Goal: Task Accomplishment & Management: Manage account settings

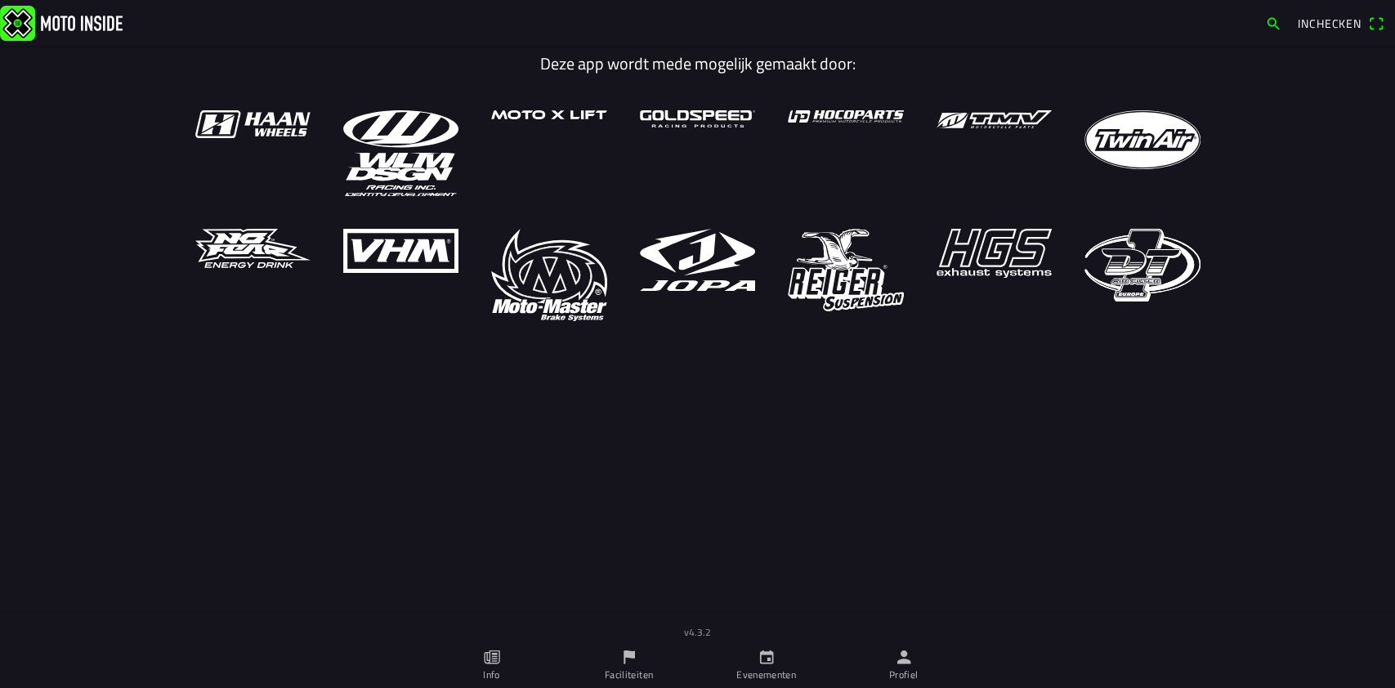
click at [899, 653] on icon "person" at bounding box center [904, 657] width 18 height 18
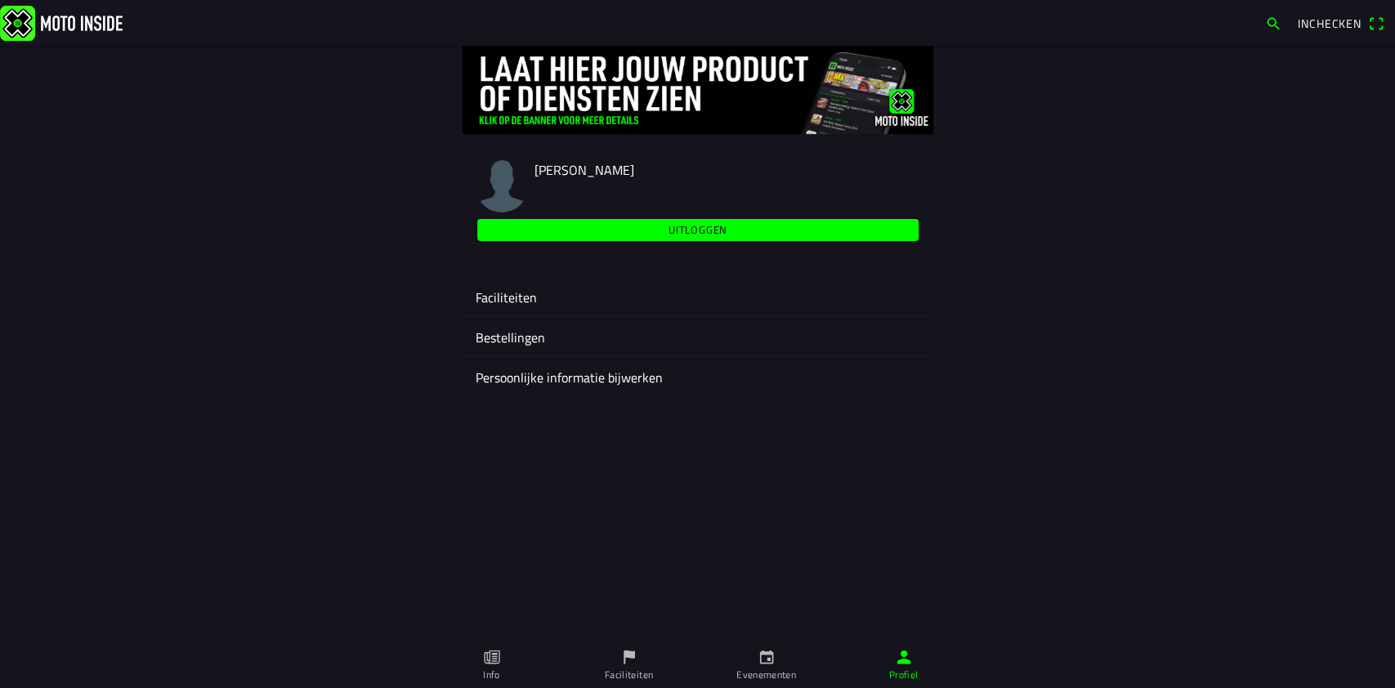
click at [514, 293] on ion-label "Faciliteiten" at bounding box center [698, 298] width 445 height 20
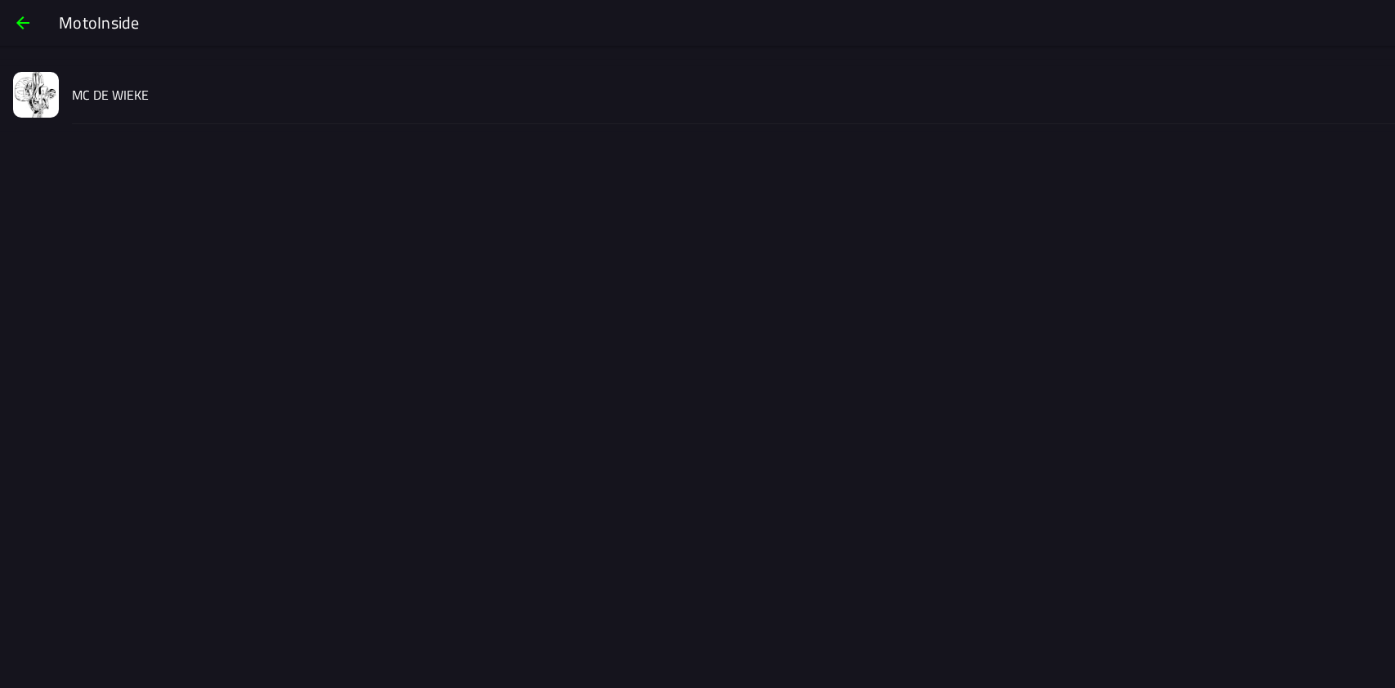
click at [0, 0] on slot "MC DE WIEKE" at bounding box center [0, 0] width 0 height 0
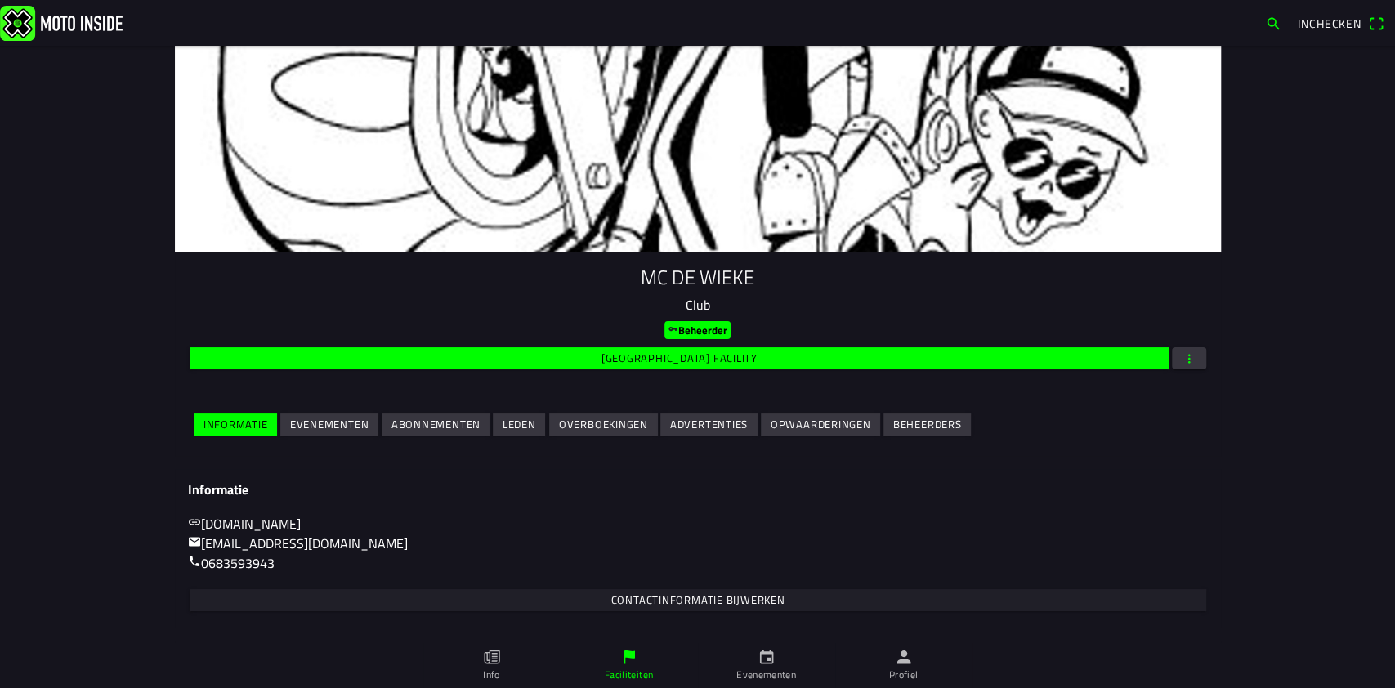
click at [0, 0] on slot "Evenementen" at bounding box center [0, 0] width 0 height 0
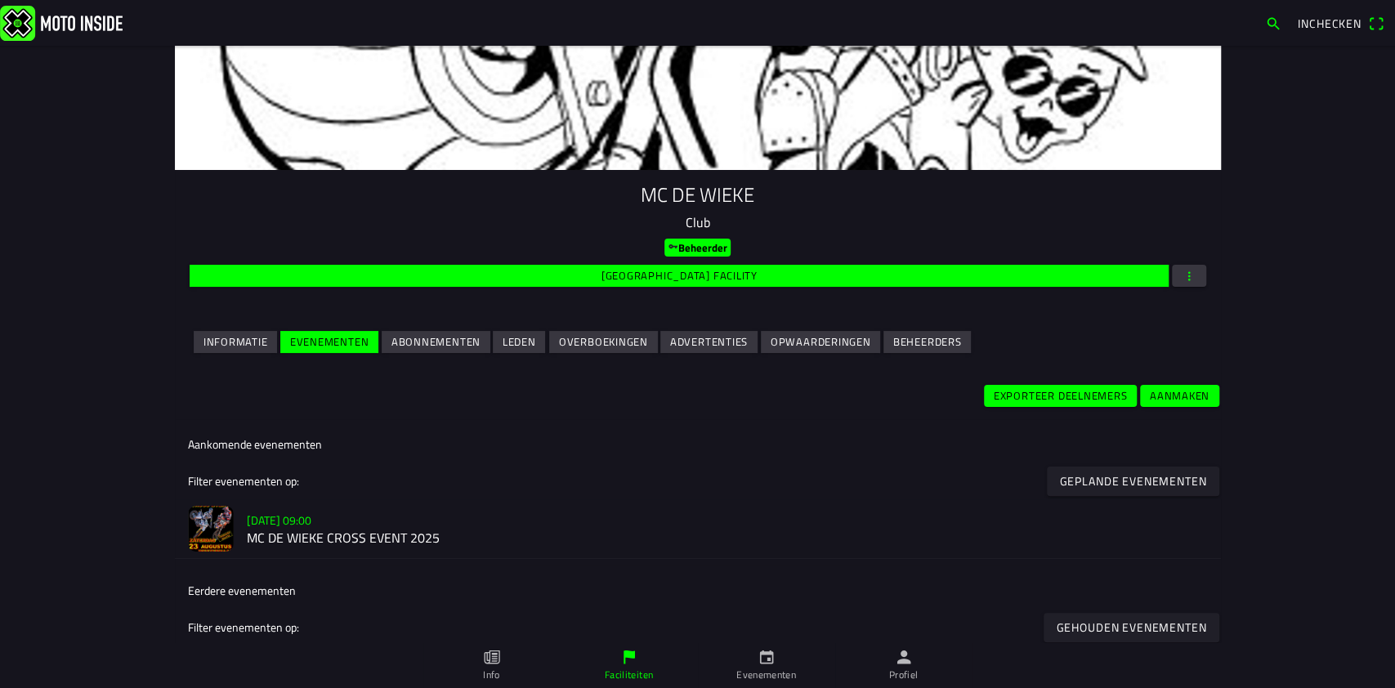
scroll to position [170, 0]
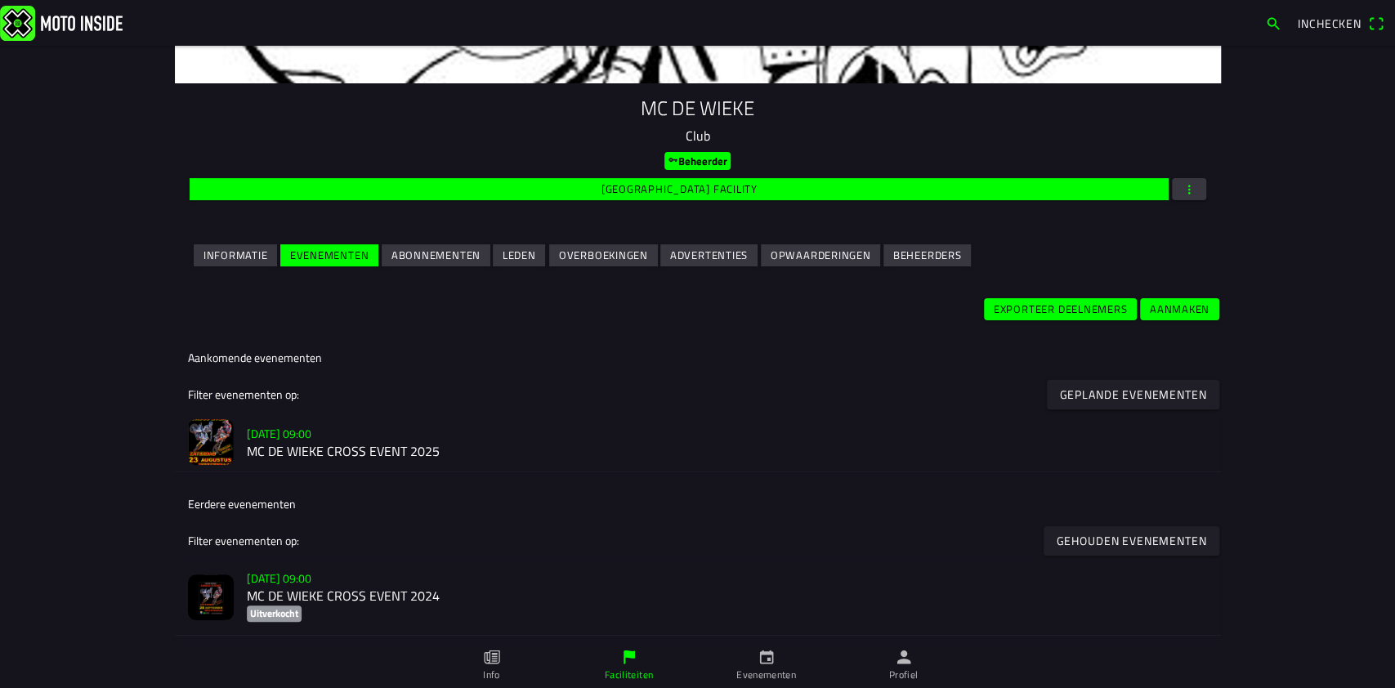
click at [0, 0] on slot "[DATE] 09:00" at bounding box center [0, 0] width 0 height 0
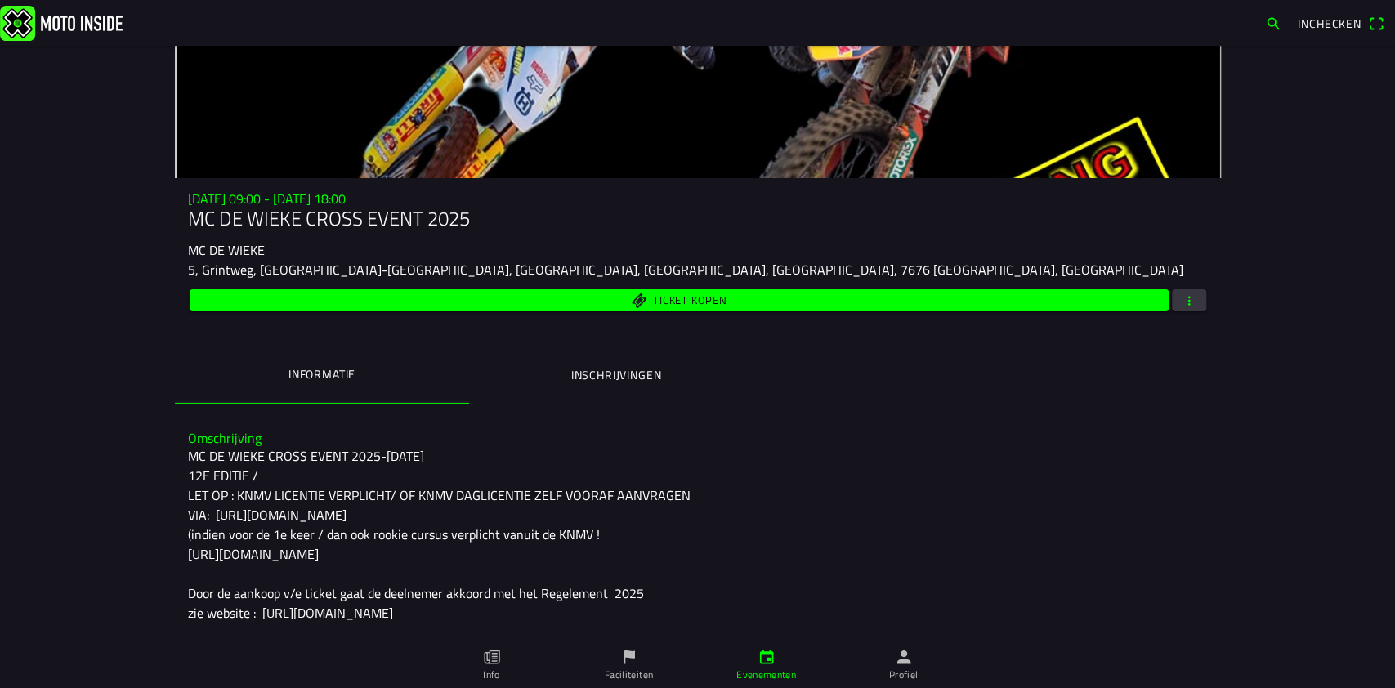
scroll to position [109, 0]
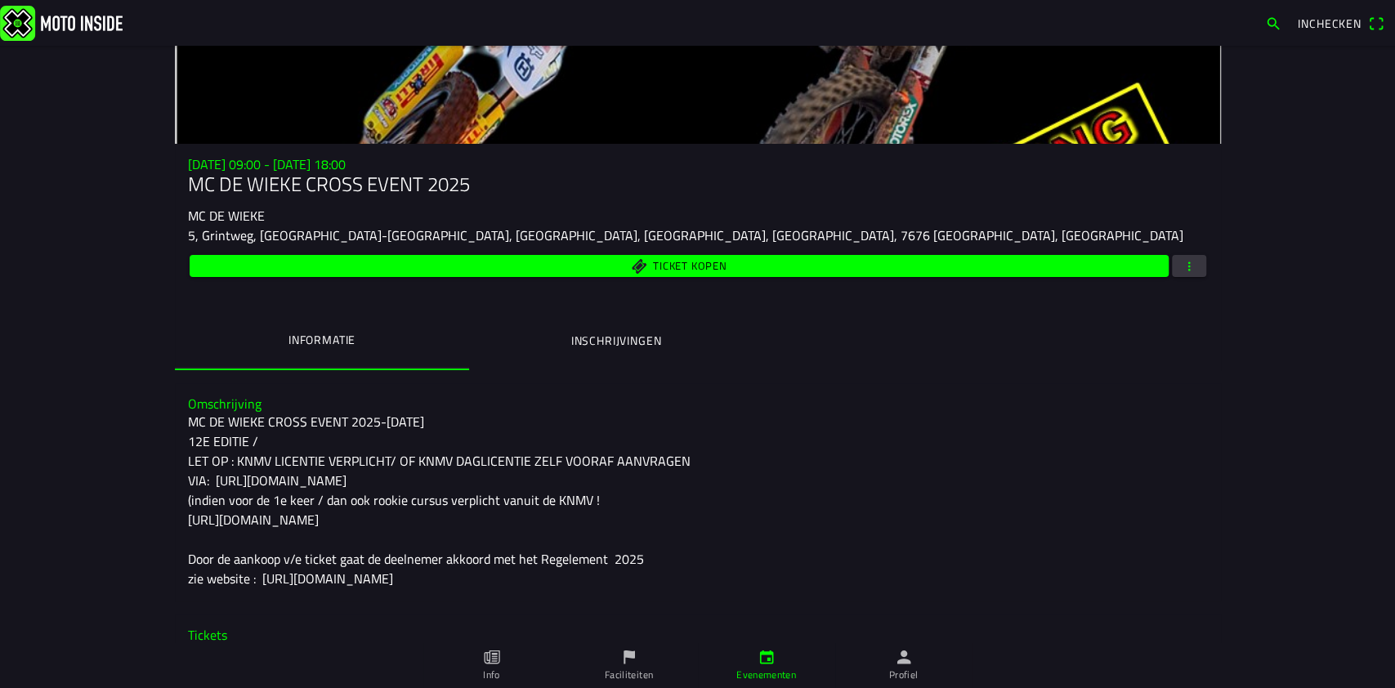
click at [1182, 261] on span "button" at bounding box center [1189, 266] width 15 height 22
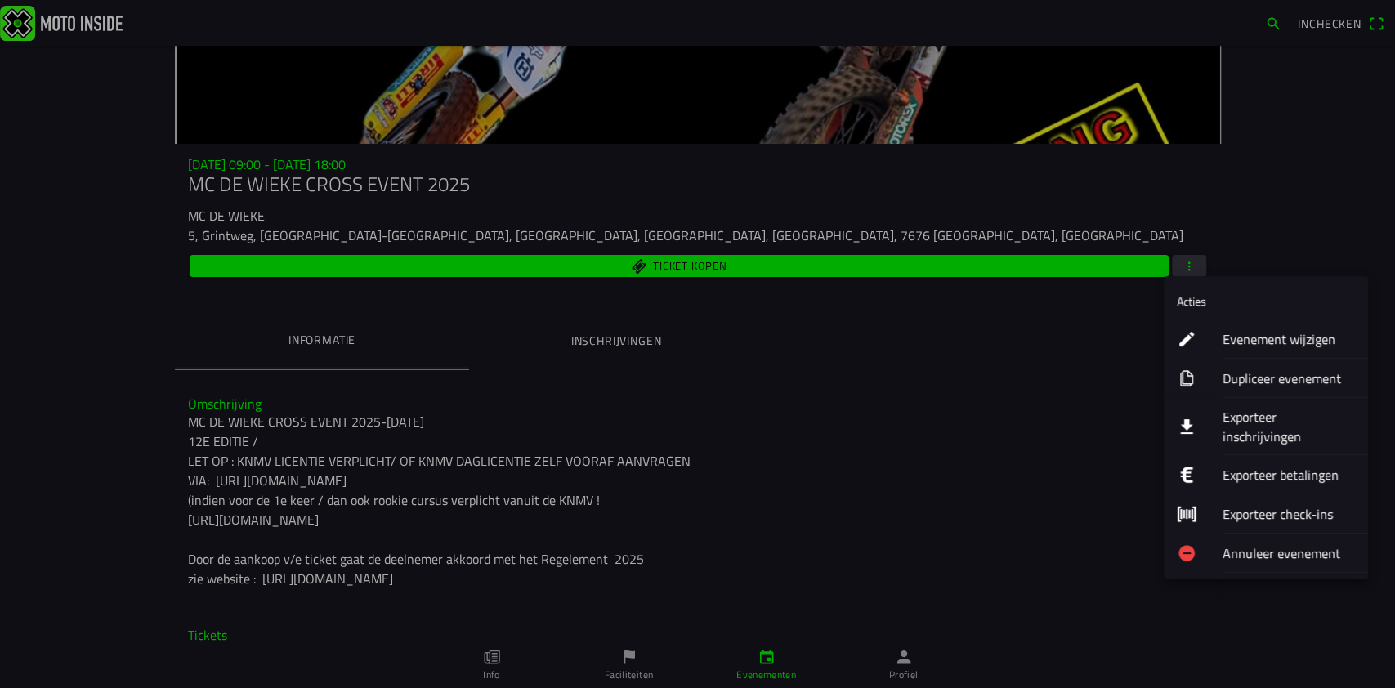
click at [1249, 411] on ion-label "Exporteer inschrijvingen" at bounding box center [1288, 426] width 132 height 39
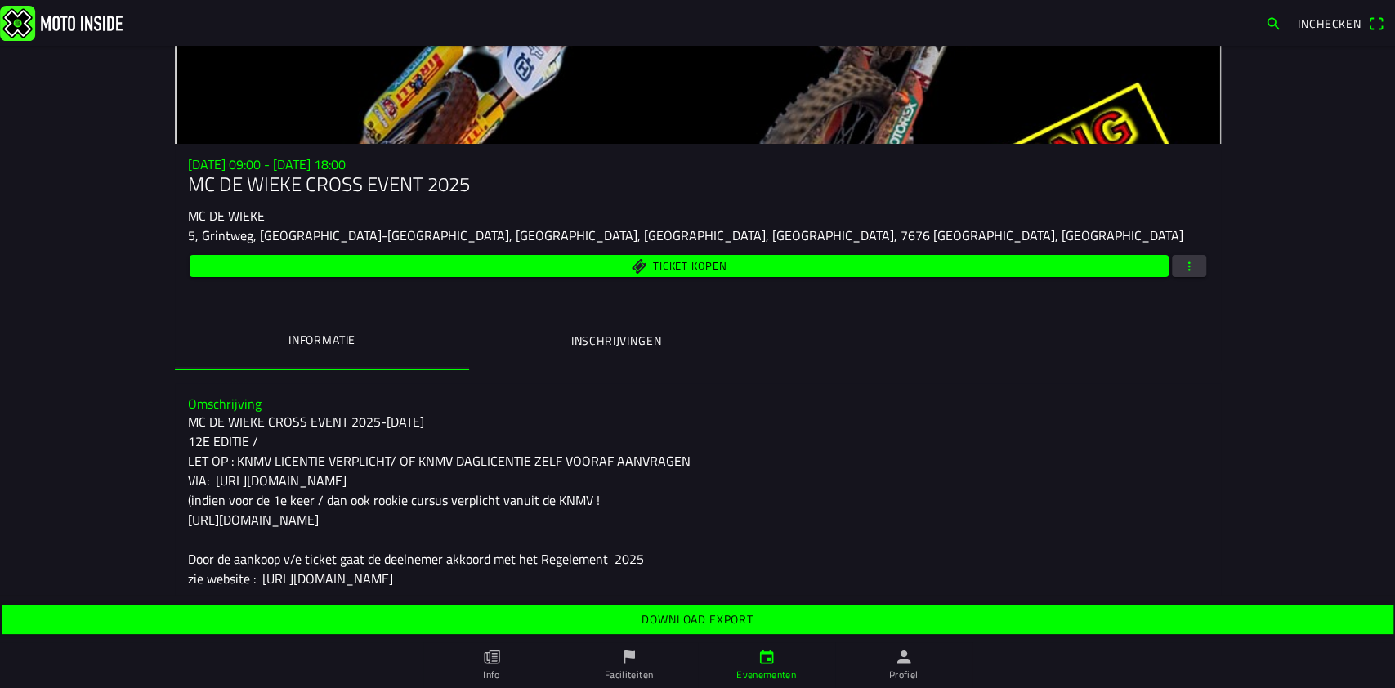
click at [0, 0] on slot "Download export" at bounding box center [0, 0] width 0 height 0
click at [1186, 257] on span "button" at bounding box center [1189, 266] width 15 height 22
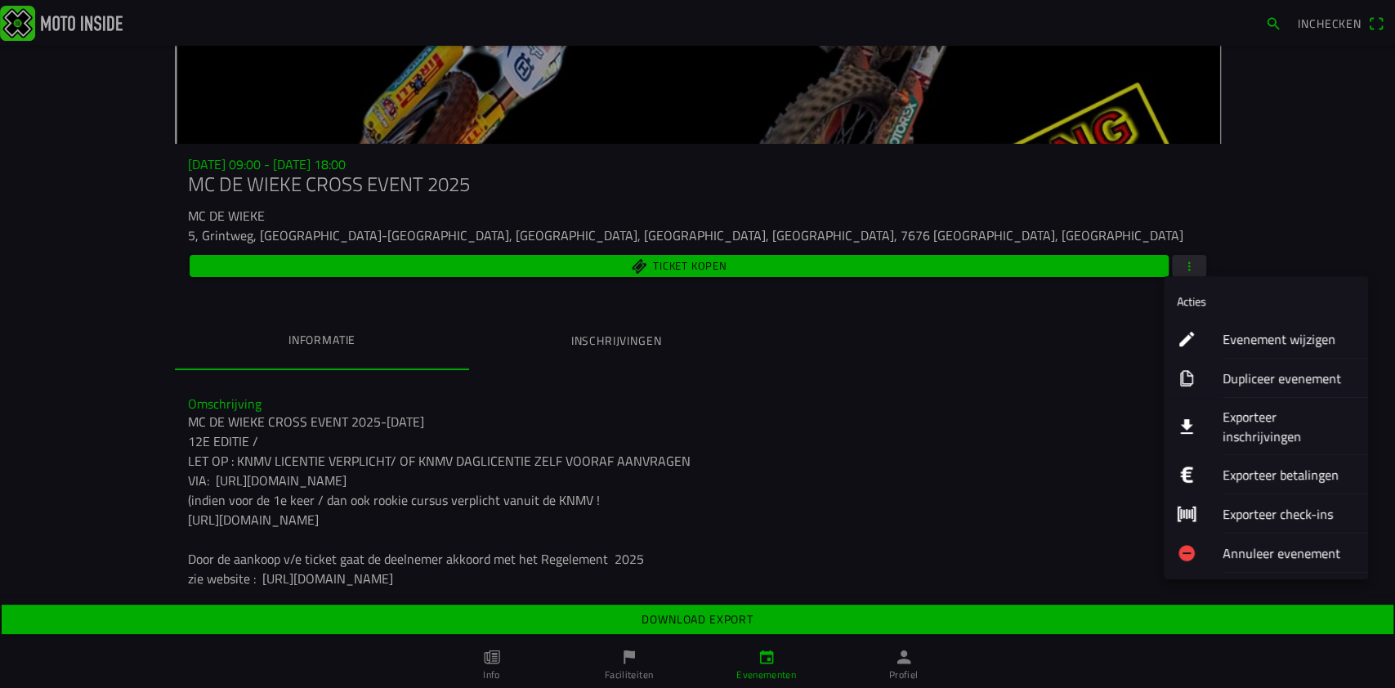
click at [1240, 337] on ion-label "Evenement wijzigen" at bounding box center [1288, 339] width 132 height 20
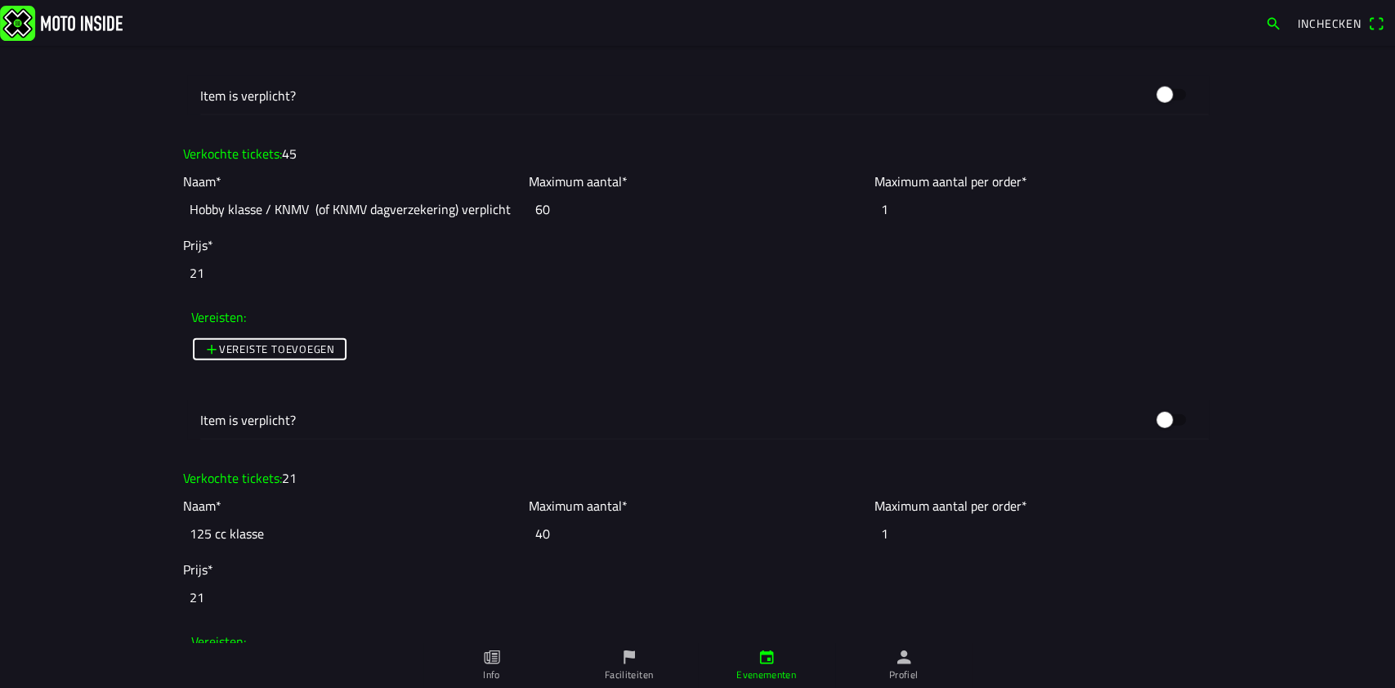
scroll to position [2832, 0]
